Goal: Check status

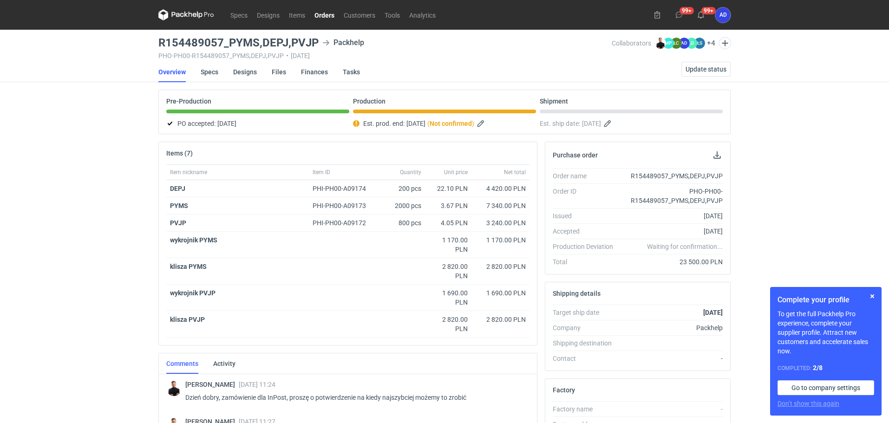
click at [324, 12] on link "Orders" at bounding box center [324, 14] width 29 height 11
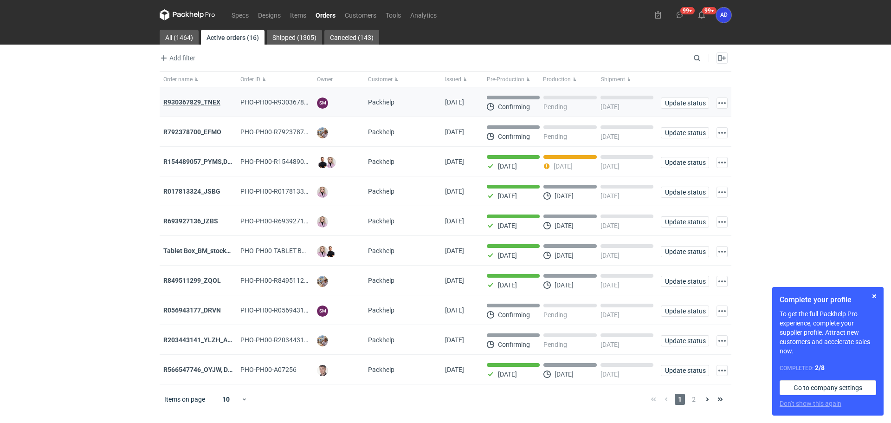
click at [204, 102] on strong "R930367829_TNEX" at bounding box center [191, 101] width 57 height 7
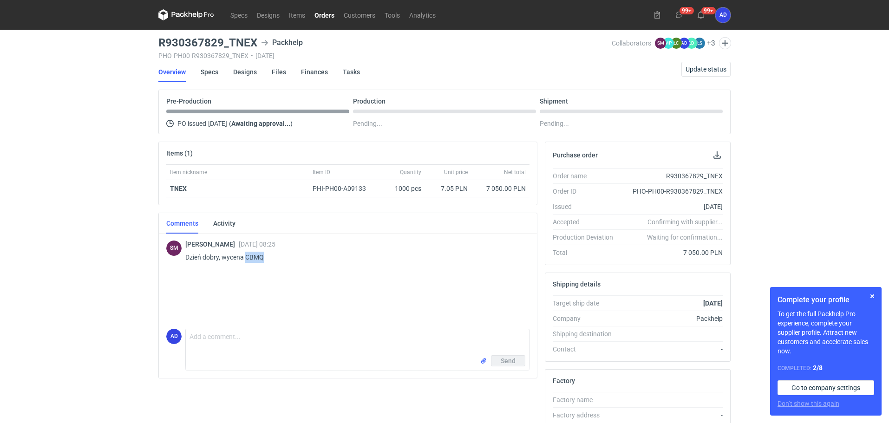
drag, startPoint x: 284, startPoint y: 260, endPoint x: 245, endPoint y: 256, distance: 39.2
click at [245, 256] on p "Dzień dobry, wycena CBMQ" at bounding box center [353, 257] width 337 height 11
copy p "CBMQ"
